Goal: Download file/media

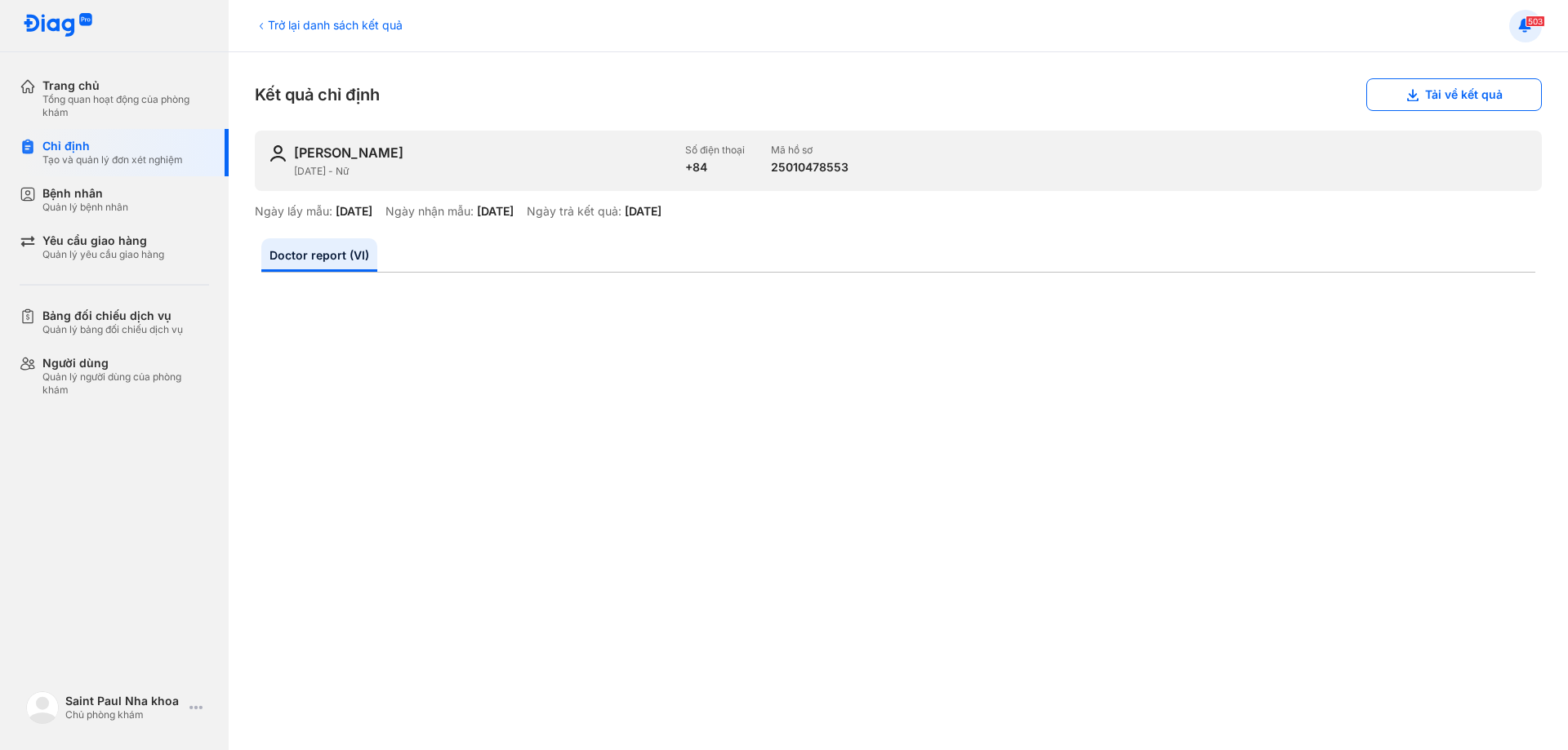
click at [1527, 31] on icon at bounding box center [1526, 26] width 18 height 18
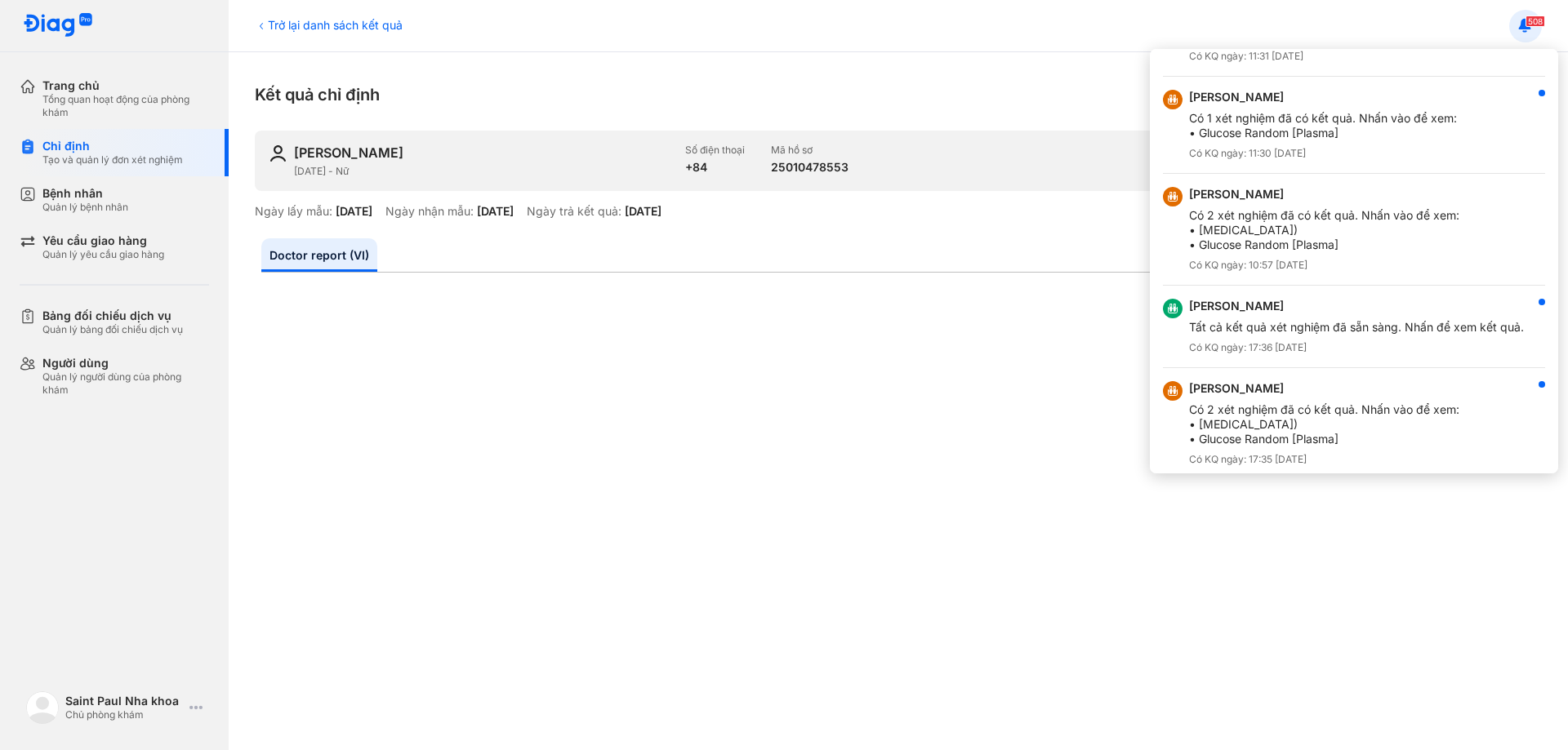
scroll to position [626, 0]
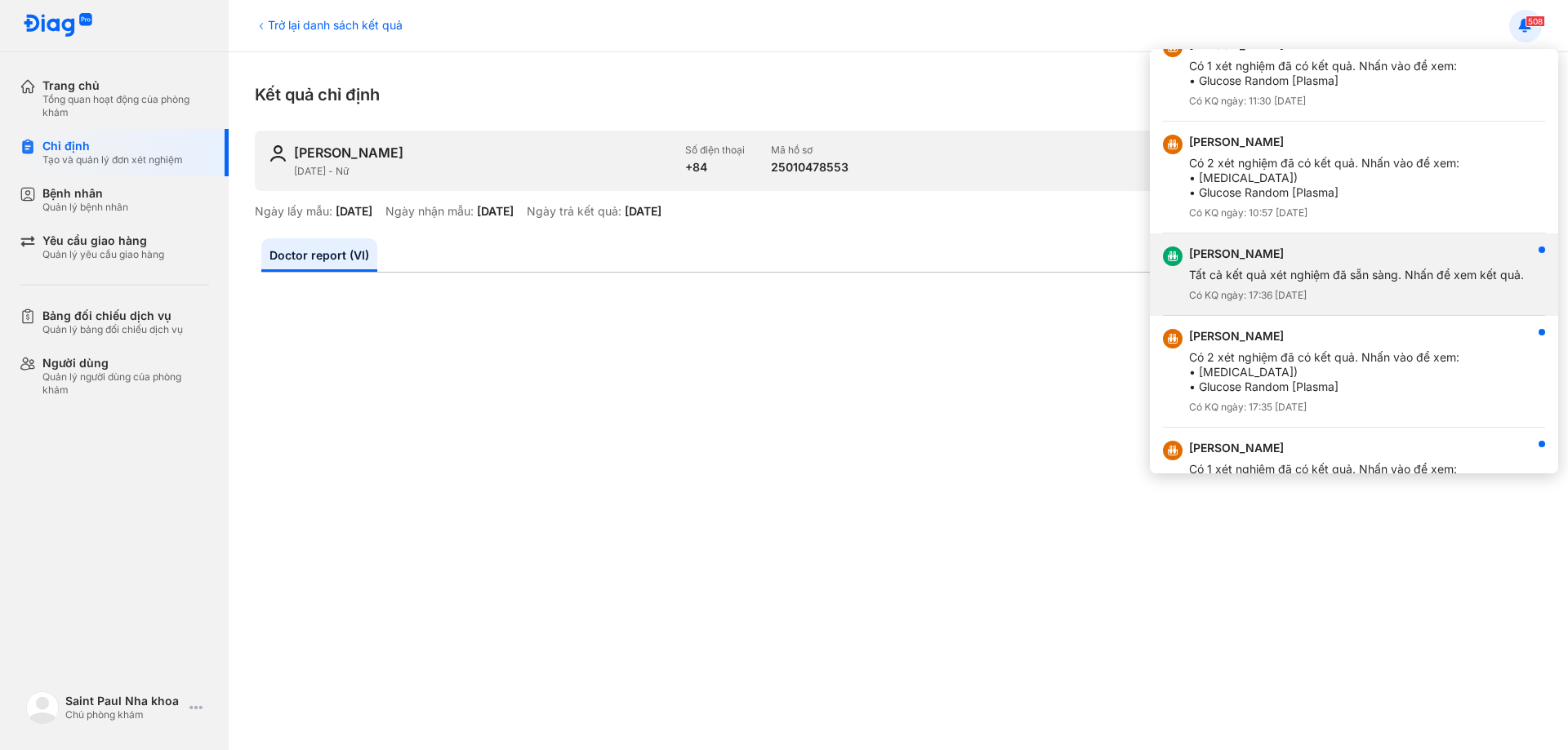
click at [1327, 284] on div "[PERSON_NAME] AN Tất cả kết quả xét nghiệm đã sẵn sàng. Nhấn để xem kết quả. Có…" at bounding box center [1356, 274] width 334 height 55
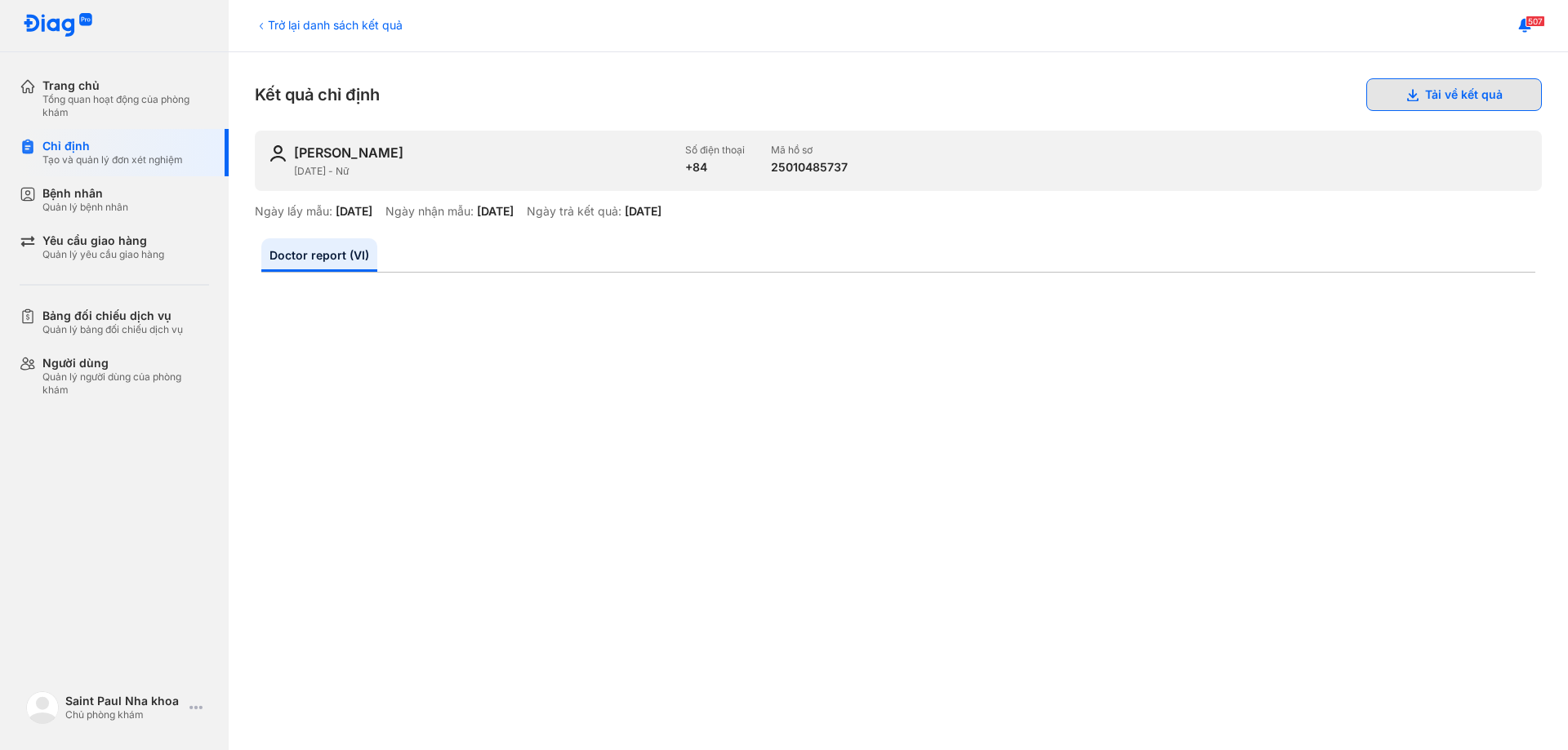
click at [1500, 96] on button "Tải về kết quả" at bounding box center [1454, 94] width 176 height 33
click at [1522, 35] on button at bounding box center [1525, 26] width 33 height 33
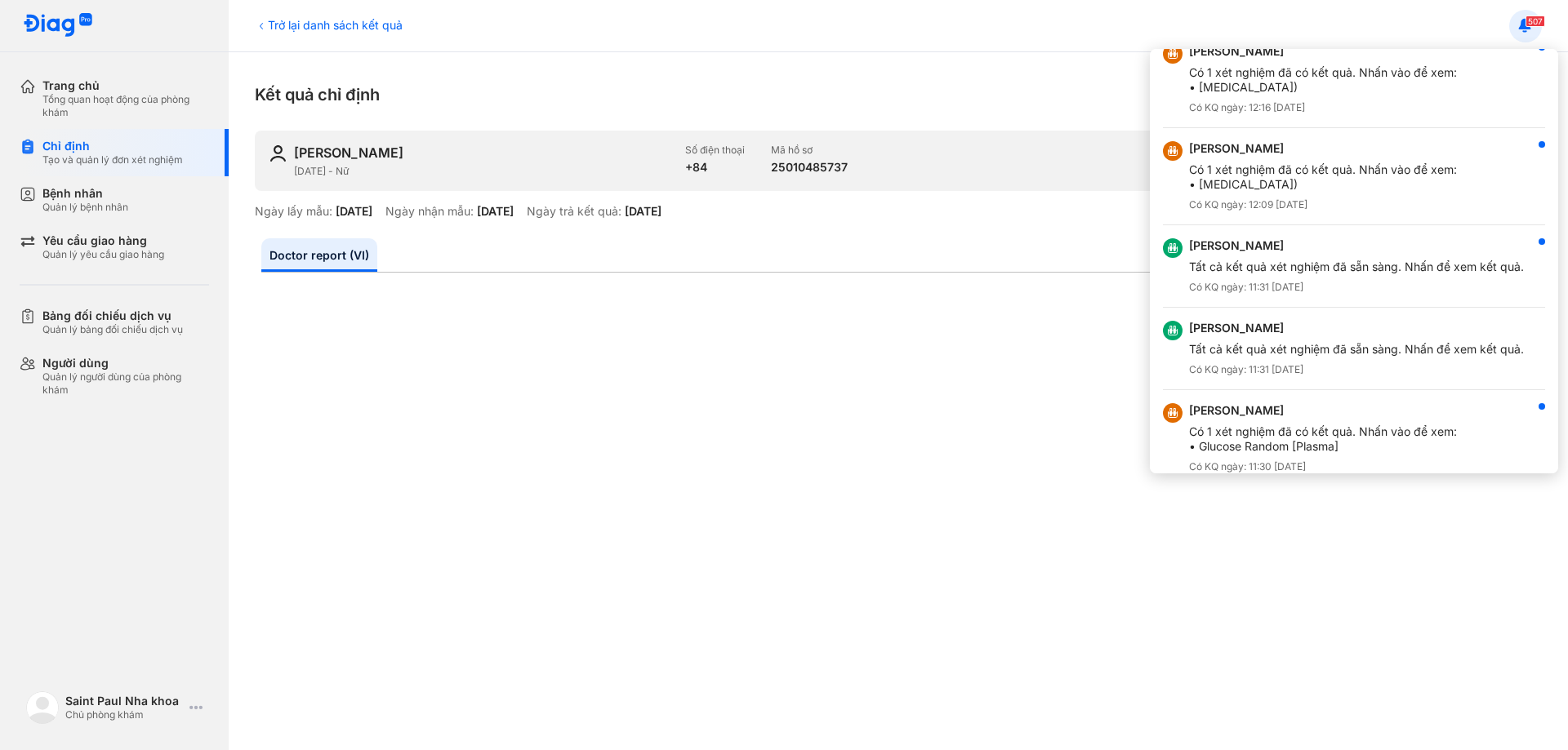
scroll to position [326, 0]
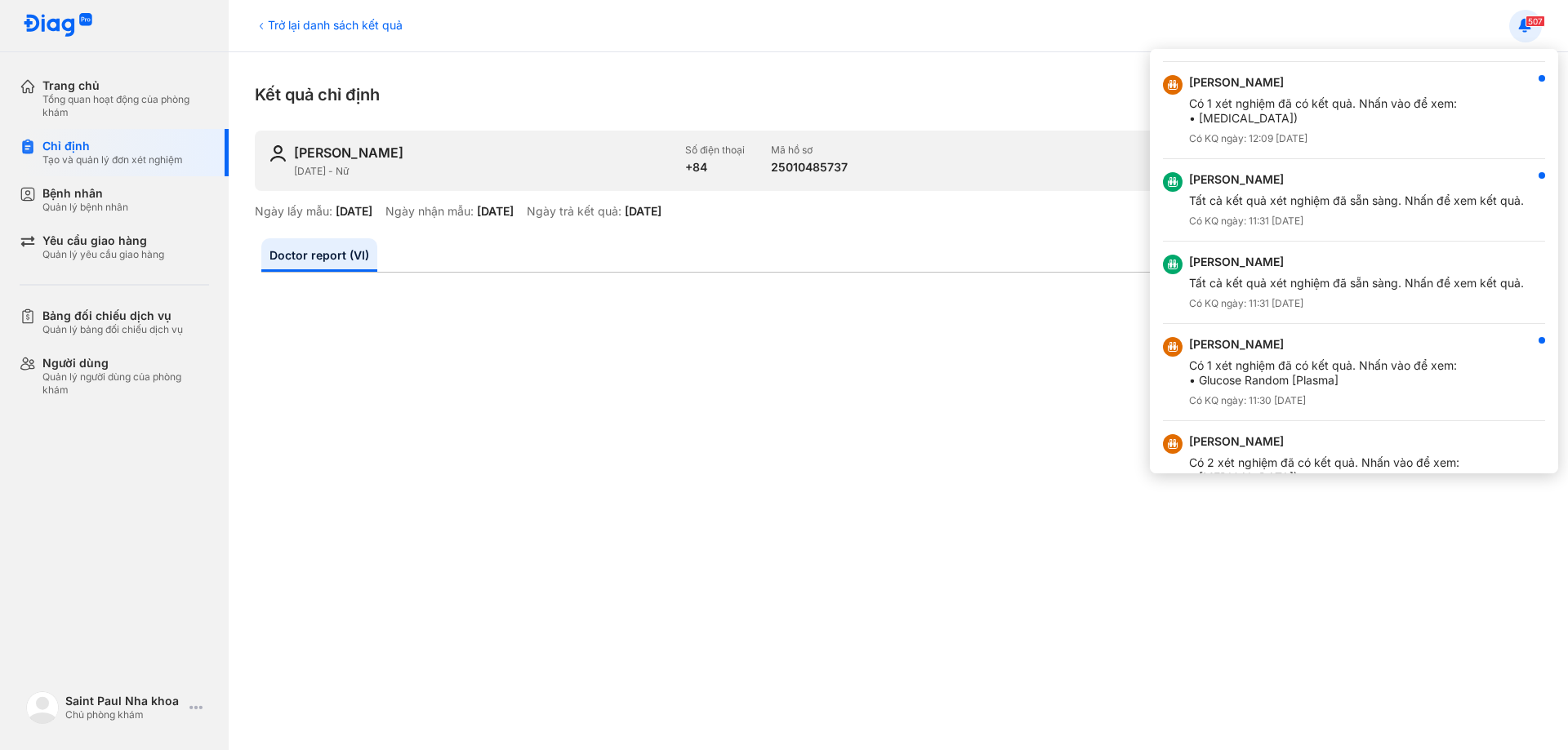
click at [995, 231] on div at bounding box center [784, 375] width 1568 height 750
